Goal: Transaction & Acquisition: Purchase product/service

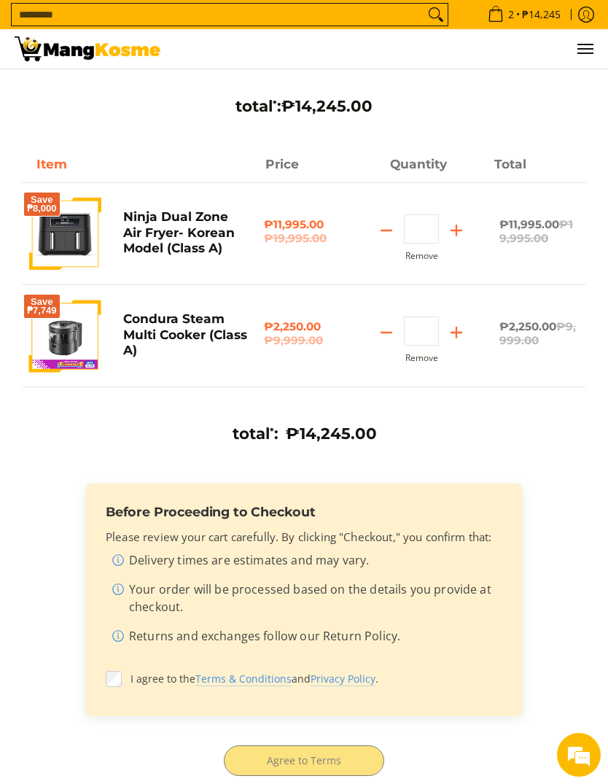
click at [79, 252] on img at bounding box center [65, 234] width 72 height 72
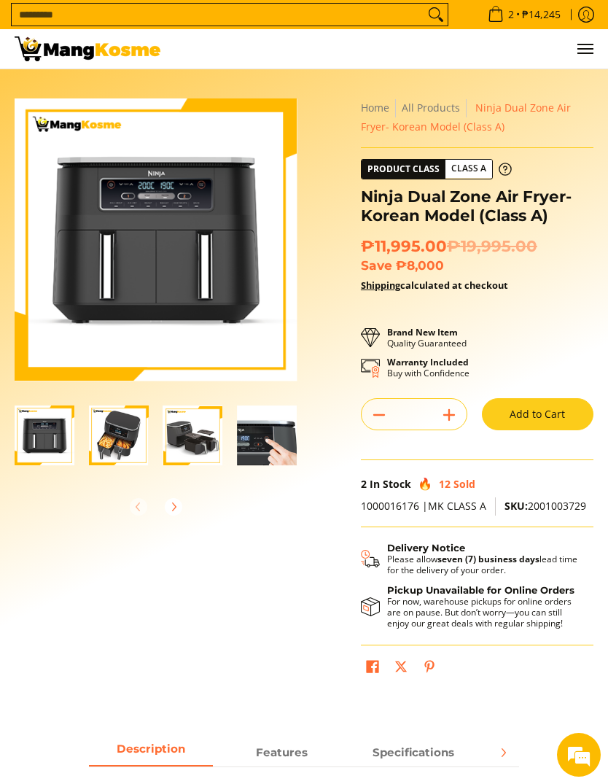
click at [125, 443] on img "ninja-dual-zone-air-fryer-with-sample-contents-full-view-mang-kosme" at bounding box center [119, 435] width 60 height 60
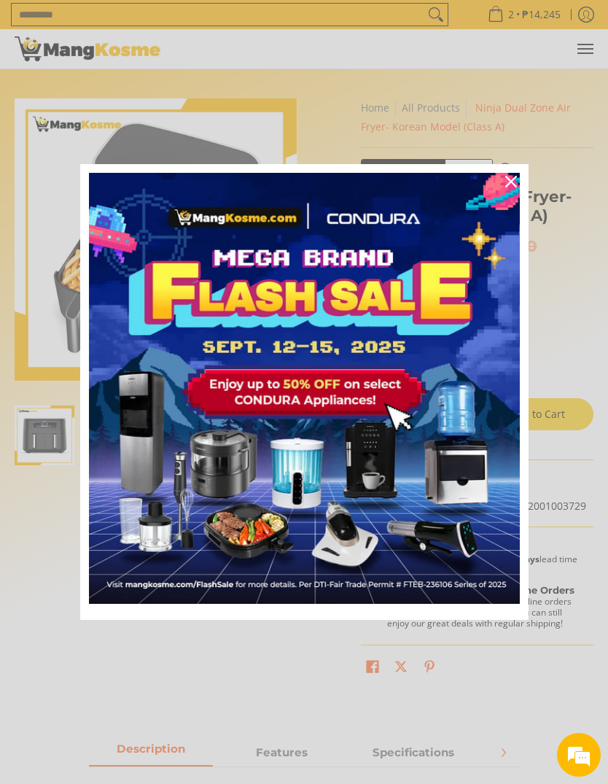
click at [517, 178] on div "Close" at bounding box center [510, 181] width 23 height 23
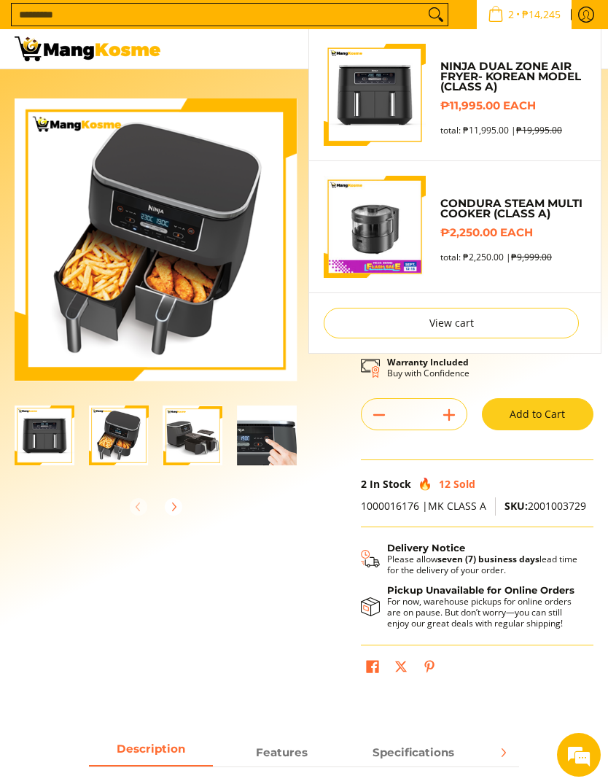
click at [378, 233] on img "Sub Menu" at bounding box center [375, 227] width 102 height 102
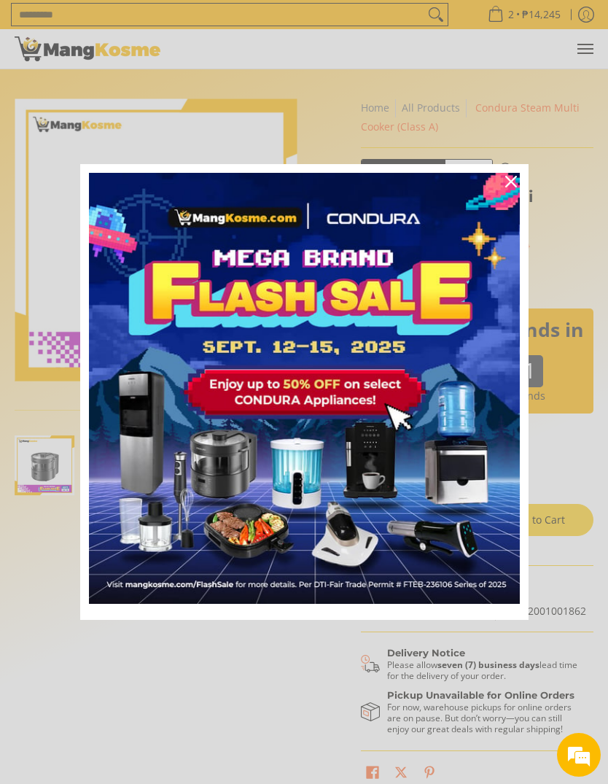
click at [518, 178] on div "Close" at bounding box center [510, 181] width 23 height 23
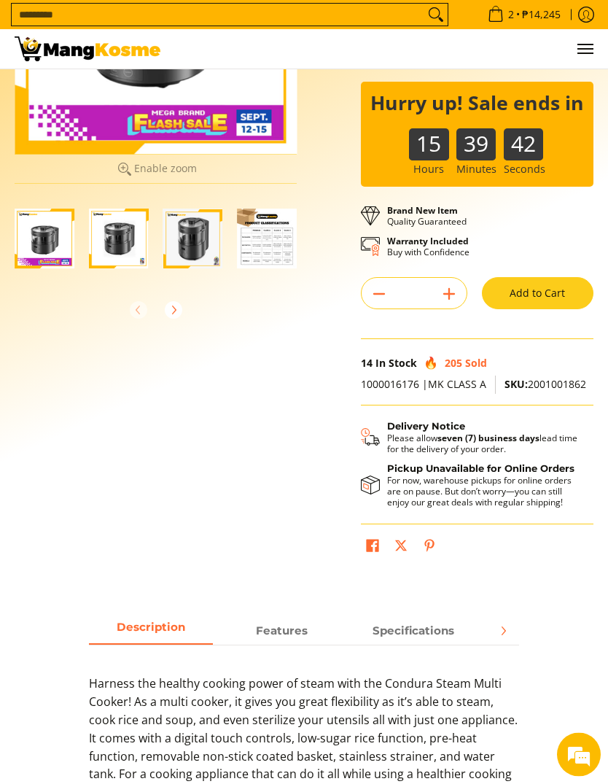
click at [537, 293] on button "Add to Cart" at bounding box center [538, 294] width 112 height 32
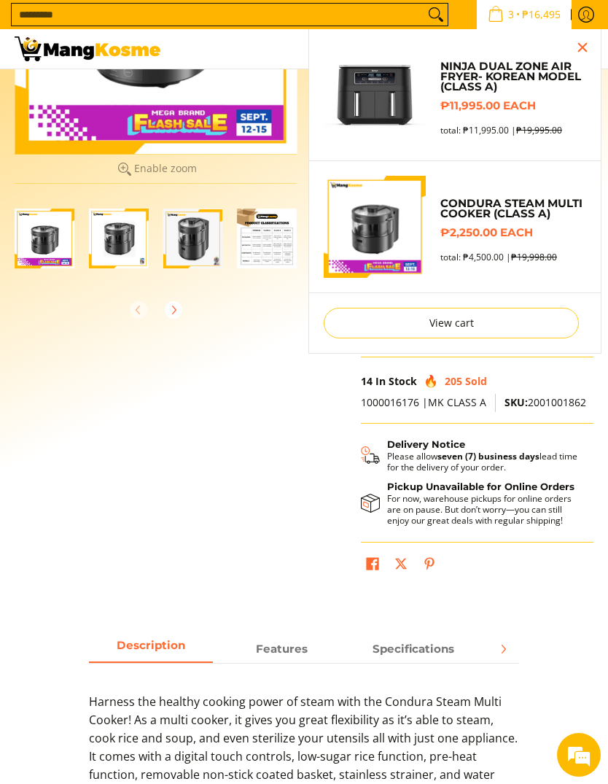
click at [459, 324] on link "View cart" at bounding box center [451, 323] width 255 height 31
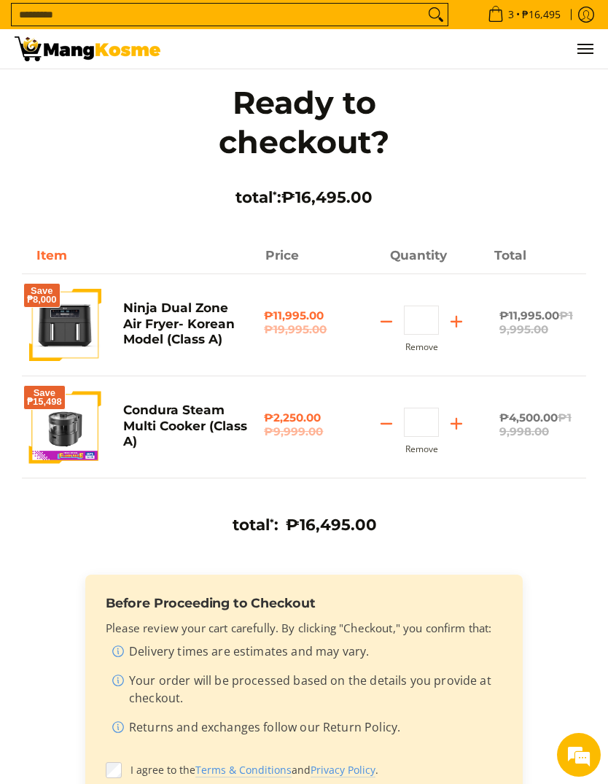
click at [388, 427] on icon "Subtract" at bounding box center [386, 423] width 20 height 20
type input "*"
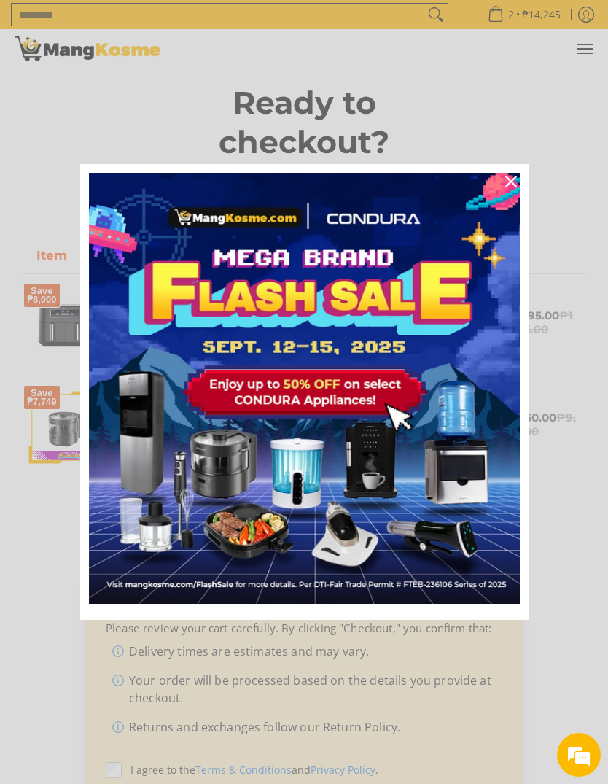
click at [510, 179] on icon "close icon" at bounding box center [511, 182] width 12 height 12
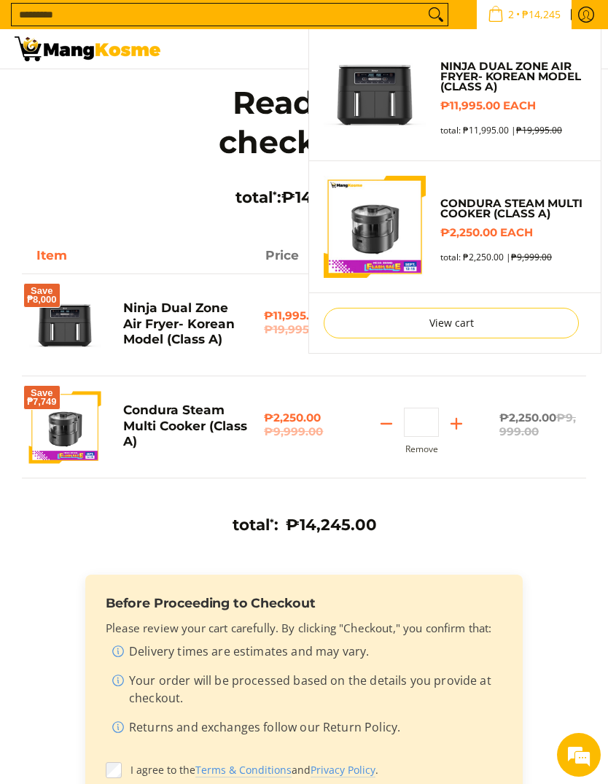
click at [405, 233] on img "Sub Menu" at bounding box center [375, 227] width 102 height 102
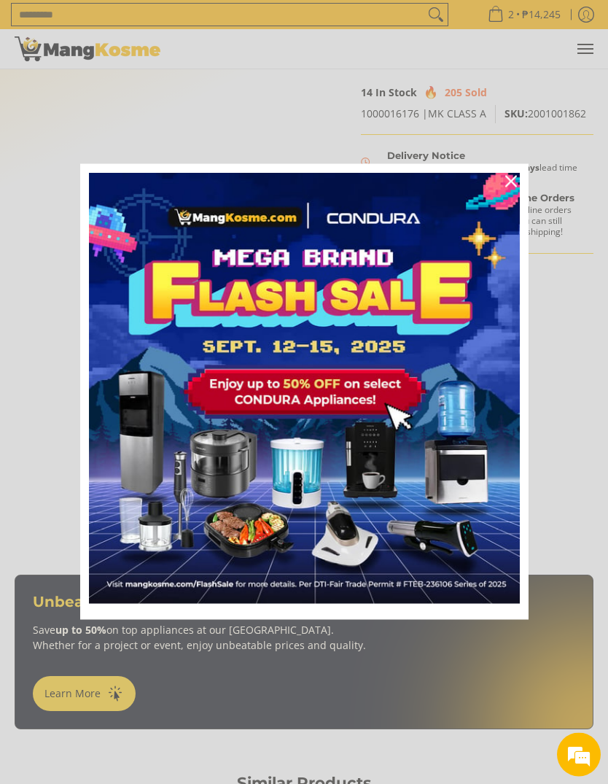
scroll to position [497, 0]
click at [515, 193] on div "Close" at bounding box center [510, 181] width 23 height 23
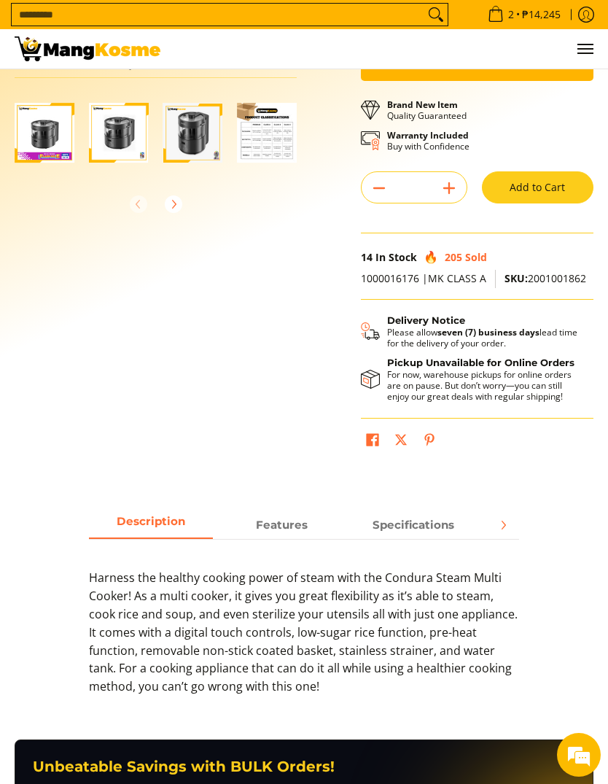
scroll to position [0, 0]
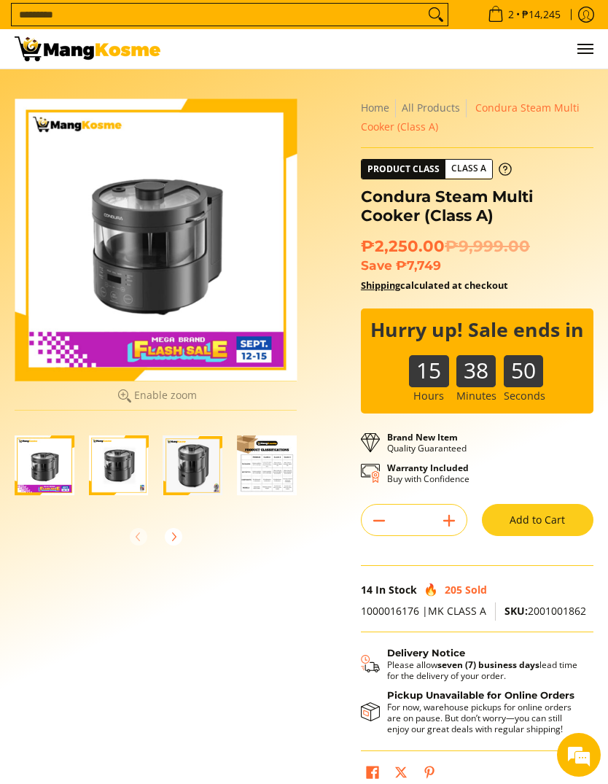
click at [210, 269] on div at bounding box center [156, 239] width 282 height 282
click at [540, 15] on span "₱14,245" at bounding box center [541, 14] width 43 height 10
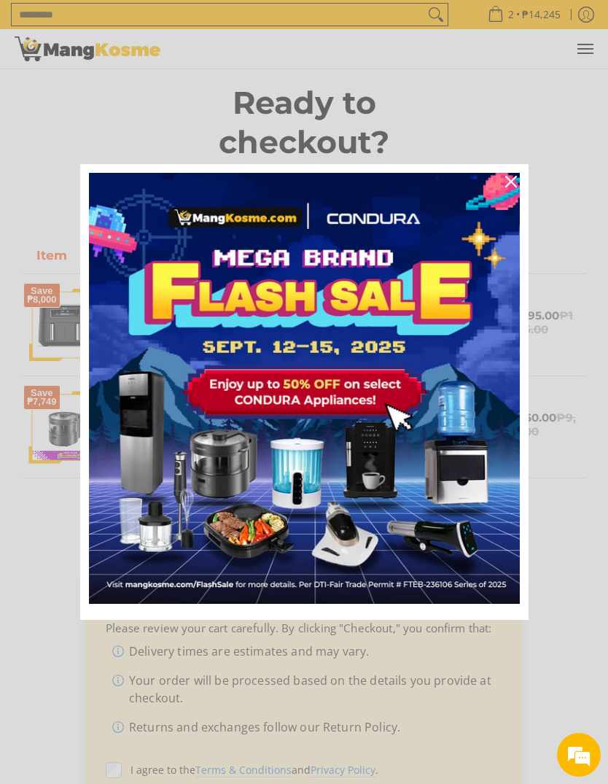
click at [523, 182] on button "Close" at bounding box center [511, 181] width 35 height 35
